Goal: Submit feedback/report problem

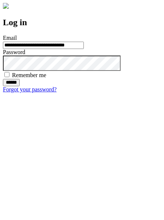
type input "**********"
click at [20, 86] on input "******" at bounding box center [11, 82] width 17 height 7
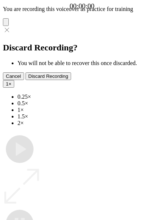
type input "**********"
